Goal: Transaction & Acquisition: Purchase product/service

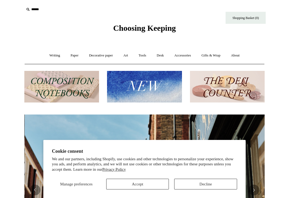
scroll to position [0, 240]
click at [187, 189] on button "Decline" at bounding box center [205, 184] width 63 height 11
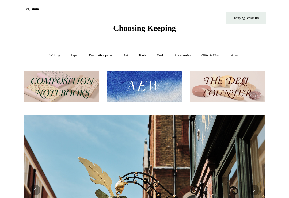
click at [51, 51] on link "Writing +" at bounding box center [55, 55] width 20 height 14
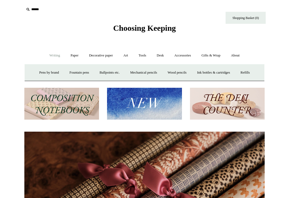
scroll to position [0, 481]
click at [80, 70] on link "Fountain pens +" at bounding box center [78, 73] width 29 height 14
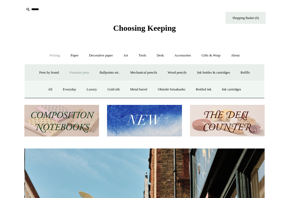
scroll to position [0, 240]
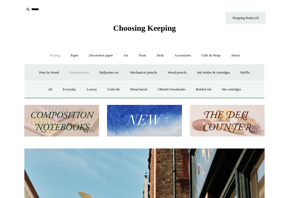
click at [67, 88] on link "Everyday" at bounding box center [69, 89] width 23 height 14
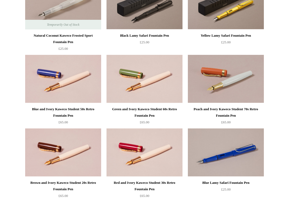
scroll to position [382, 0]
click at [234, 75] on img at bounding box center [226, 79] width 76 height 48
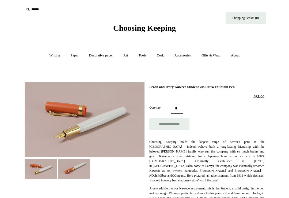
click at [69, 167] on img at bounding box center [74, 169] width 32 height 20
